Goal: Information Seeking & Learning: Learn about a topic

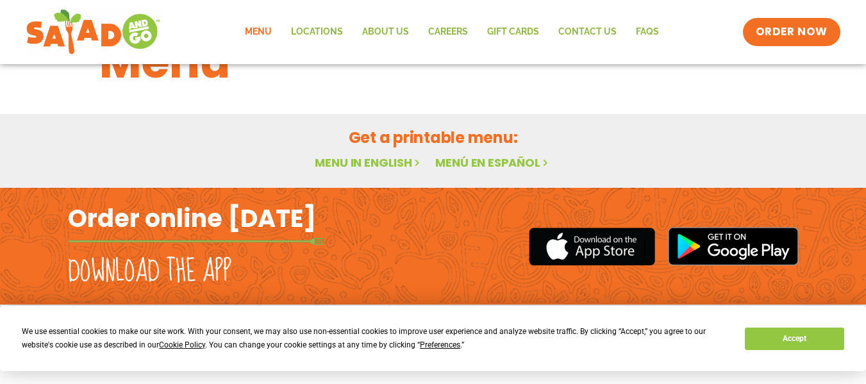
scroll to position [62, 0]
click at [373, 158] on link "Menu in English" at bounding box center [369, 162] width 108 height 16
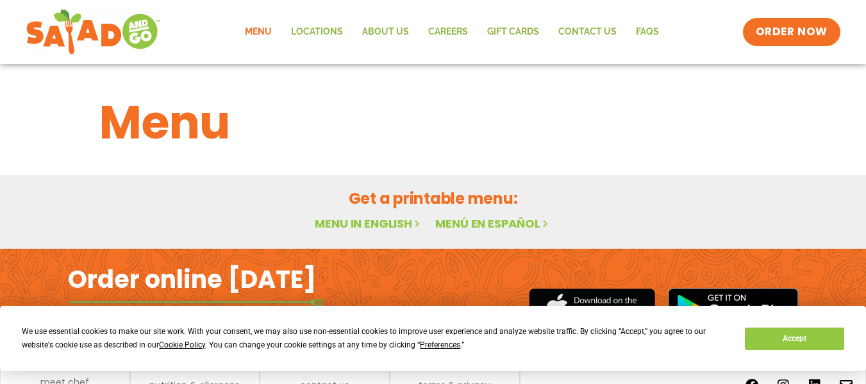
scroll to position [62, 0]
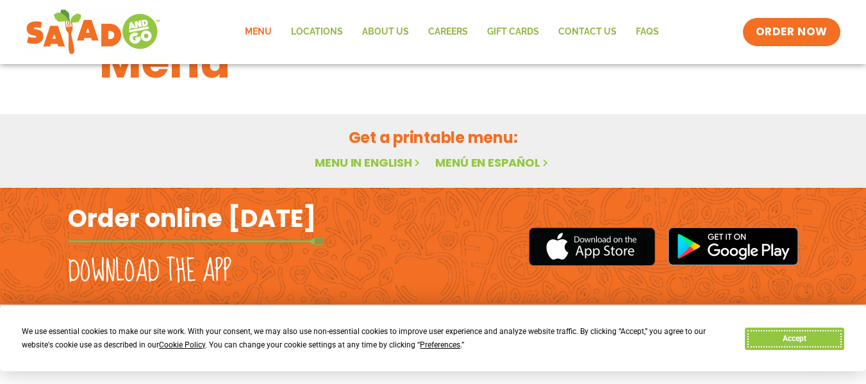
click at [771, 335] on button "Accept" at bounding box center [794, 338] width 99 height 22
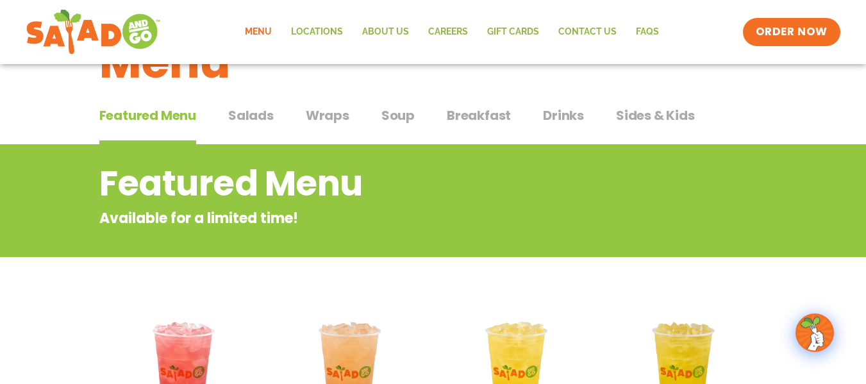
click at [252, 111] on span "Salads" at bounding box center [250, 115] width 45 height 19
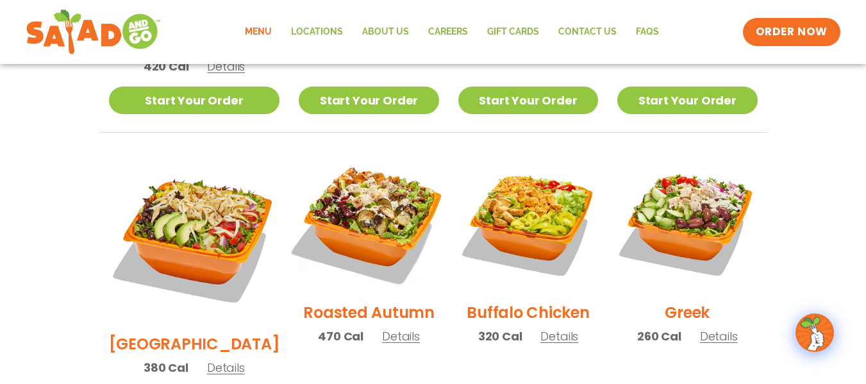
scroll to position [638, 0]
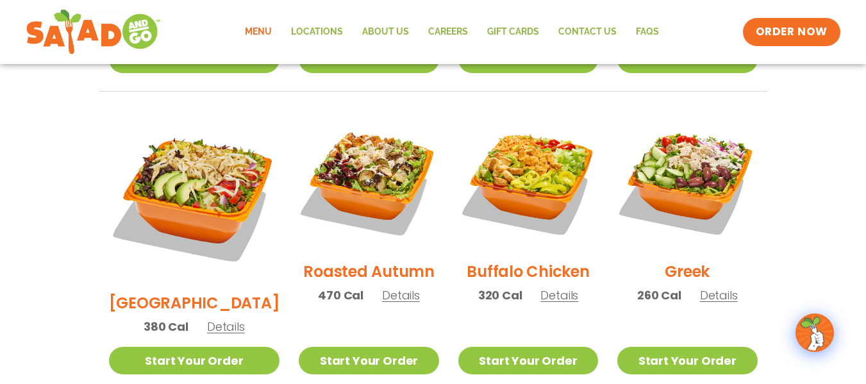
click at [226, 318] on span "Details" at bounding box center [226, 326] width 38 height 16
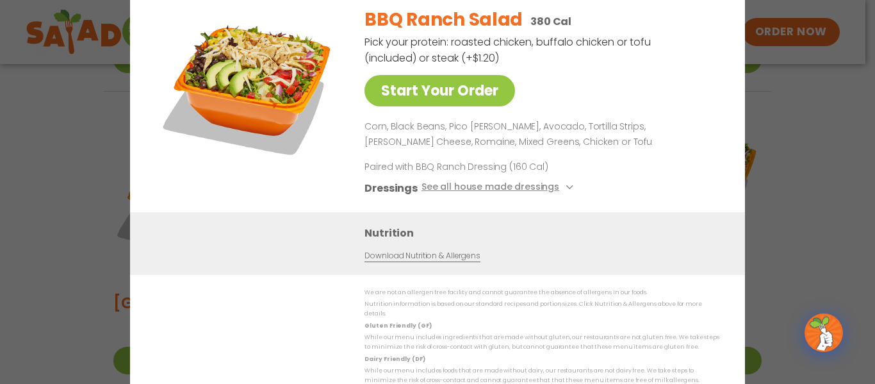
click at [819, 195] on div "Start Your Order BBQ Ranch Salad 380 Cal Pick your protein: roasted chicken, bu…" at bounding box center [437, 192] width 875 height 384
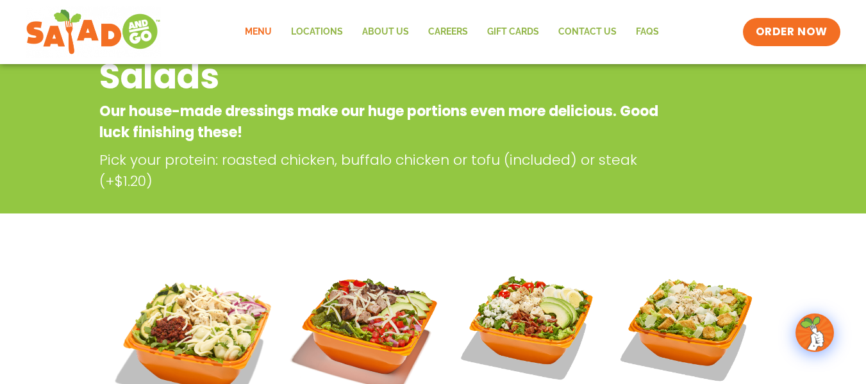
scroll to position [0, 0]
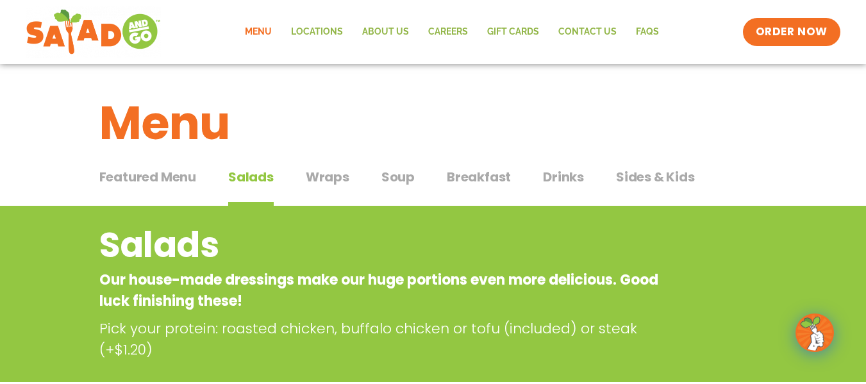
click at [585, 176] on div "Featured Menu Featured Menu Salads Salads Wraps Wraps Soup Soup Breakfast Break…" at bounding box center [433, 185] width 668 height 44
click at [566, 176] on span "Drinks" at bounding box center [563, 176] width 41 height 19
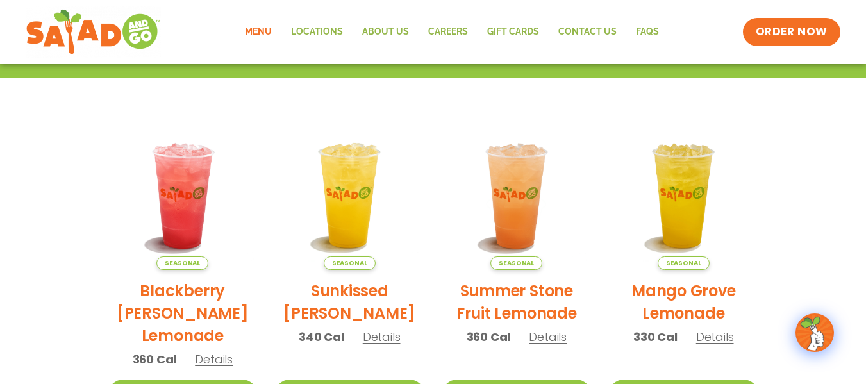
scroll to position [256, 0]
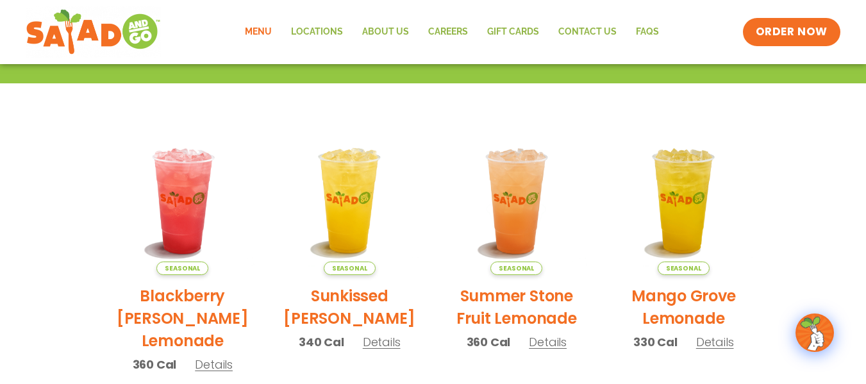
click at [556, 341] on span "Details" at bounding box center [548, 342] width 38 height 16
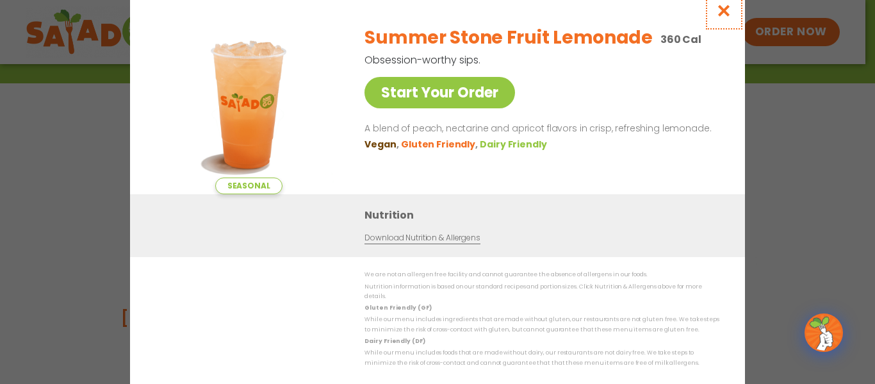
click at [722, 13] on icon "Close modal" at bounding box center [724, 10] width 16 height 13
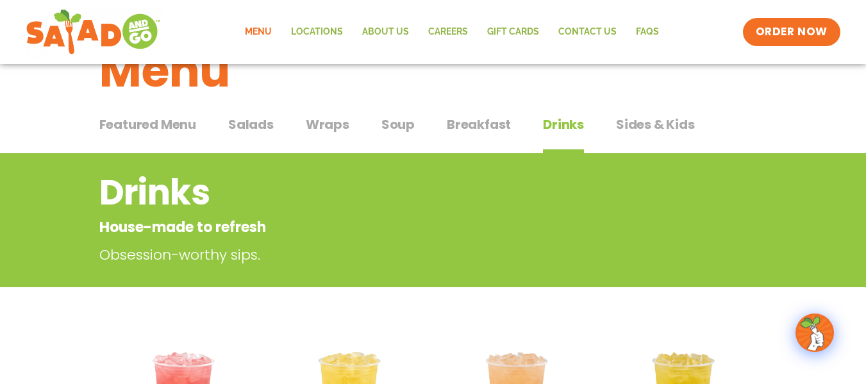
scroll to position [0, 0]
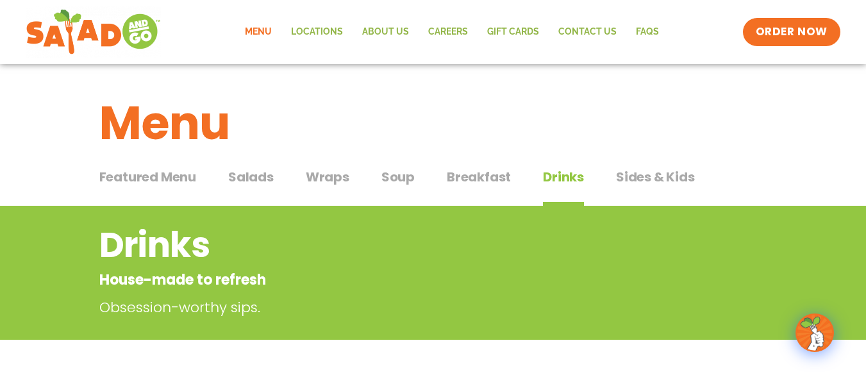
click at [265, 174] on span "Salads" at bounding box center [250, 176] width 45 height 19
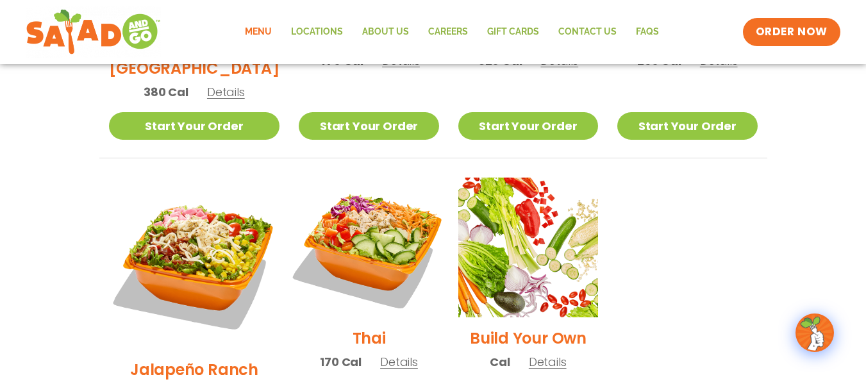
scroll to position [641, 0]
